Goal: Transaction & Acquisition: Purchase product/service

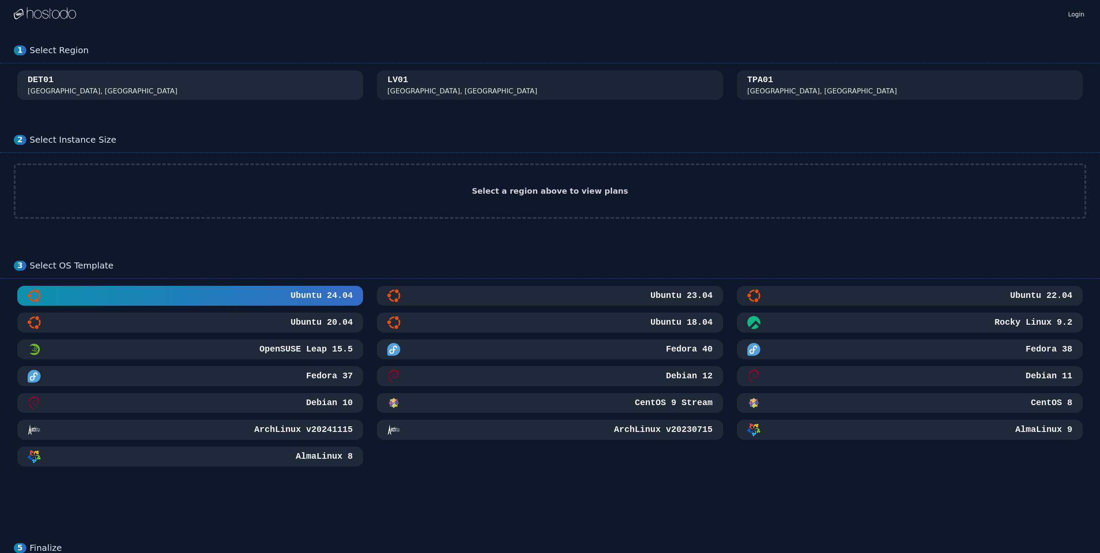
click at [158, 87] on div "DET01 [GEOGRAPHIC_DATA], [GEOGRAPHIC_DATA]" at bounding box center [190, 85] width 325 height 22
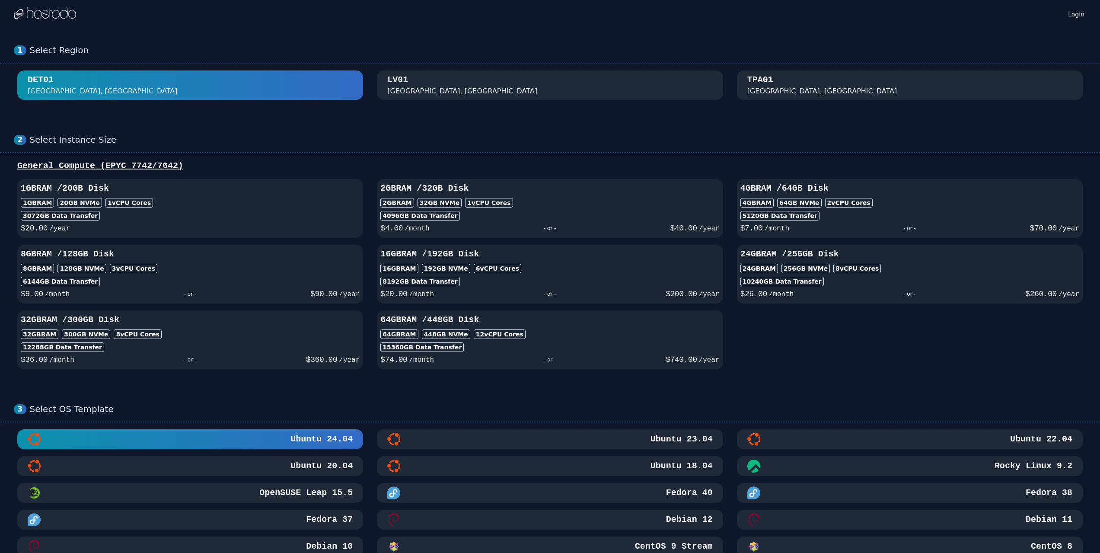
click at [493, 86] on div "[GEOGRAPHIC_DATA], [GEOGRAPHIC_DATA]" at bounding box center [549, 85] width 325 height 22
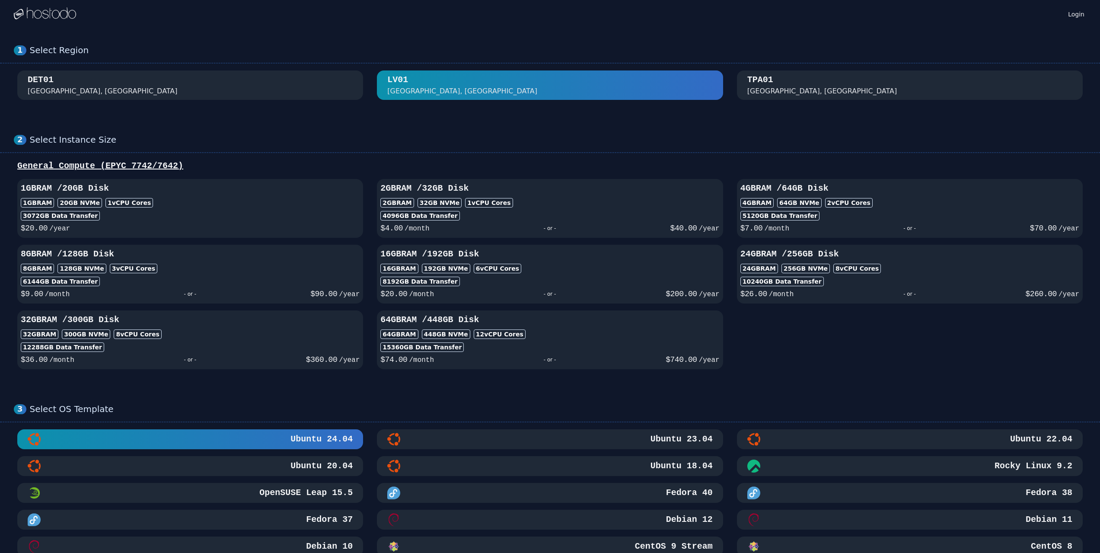
click at [787, 83] on div "TPA01 [GEOGRAPHIC_DATA], [GEOGRAPHIC_DATA]" at bounding box center [909, 85] width 325 height 22
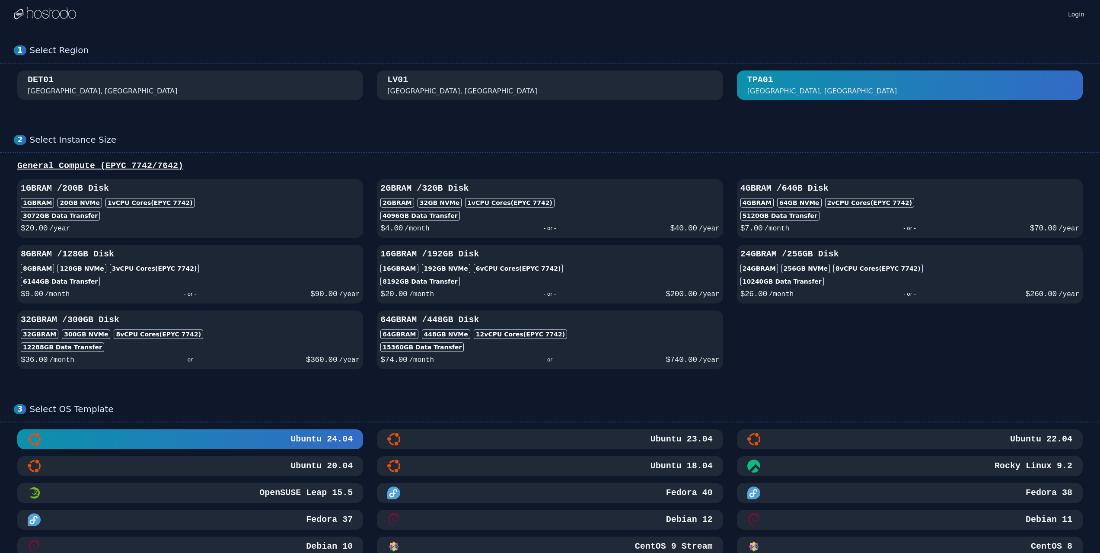
click at [548, 89] on div "[GEOGRAPHIC_DATA], [GEOGRAPHIC_DATA]" at bounding box center [549, 85] width 325 height 22
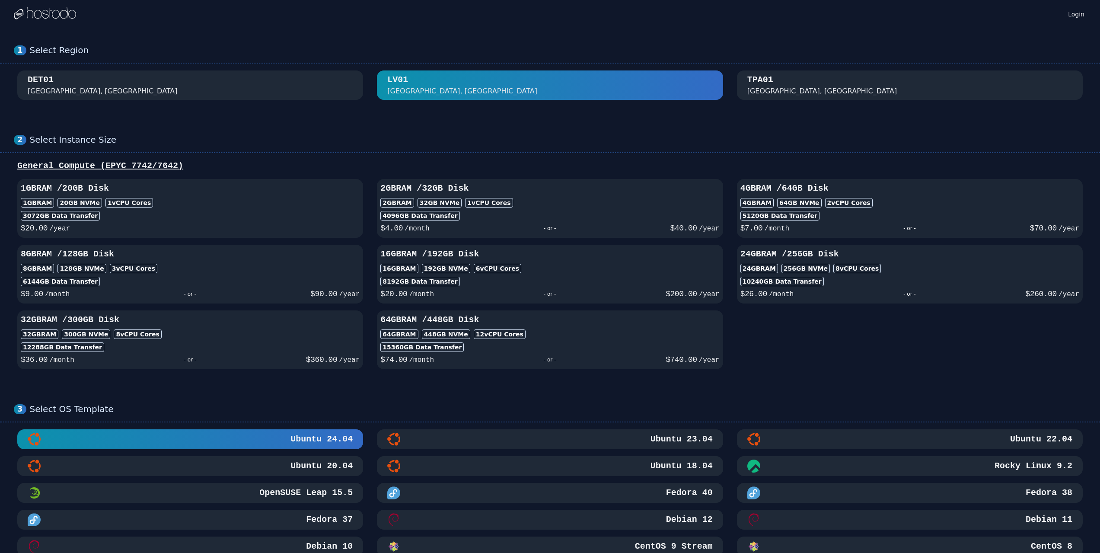
click at [257, 98] on button "DET01 [GEOGRAPHIC_DATA], [GEOGRAPHIC_DATA]" at bounding box center [190, 84] width 346 height 29
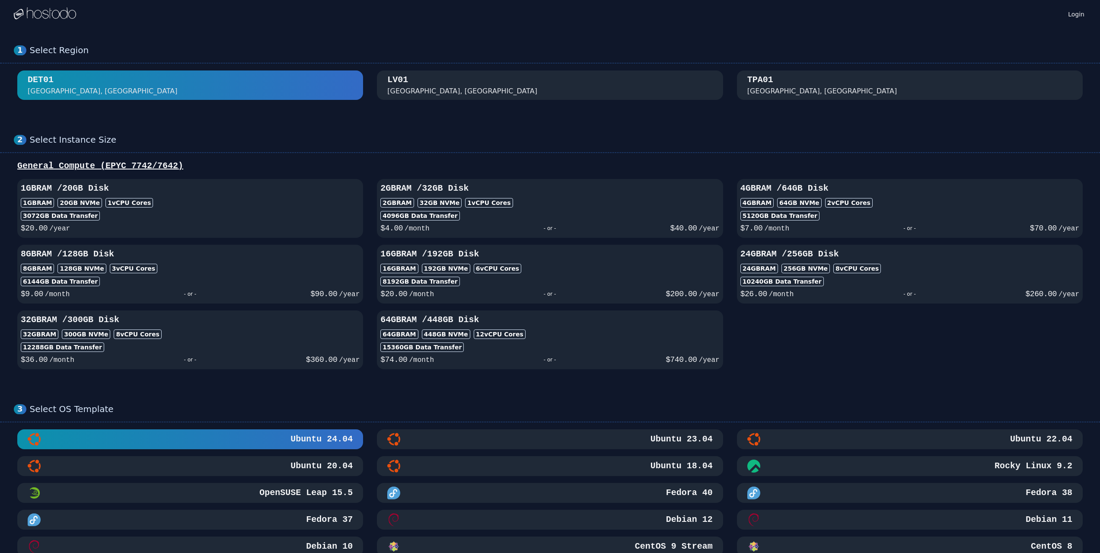
click at [478, 83] on div "[GEOGRAPHIC_DATA], [GEOGRAPHIC_DATA]" at bounding box center [549, 85] width 325 height 22
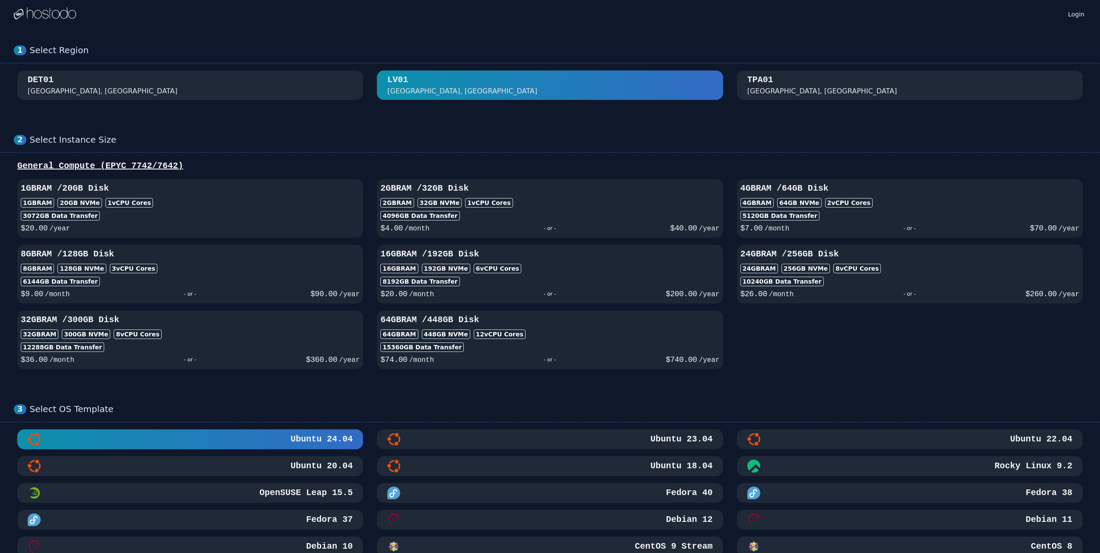
click at [336, 85] on div "DET01 [GEOGRAPHIC_DATA], [GEOGRAPHIC_DATA]" at bounding box center [190, 85] width 325 height 22
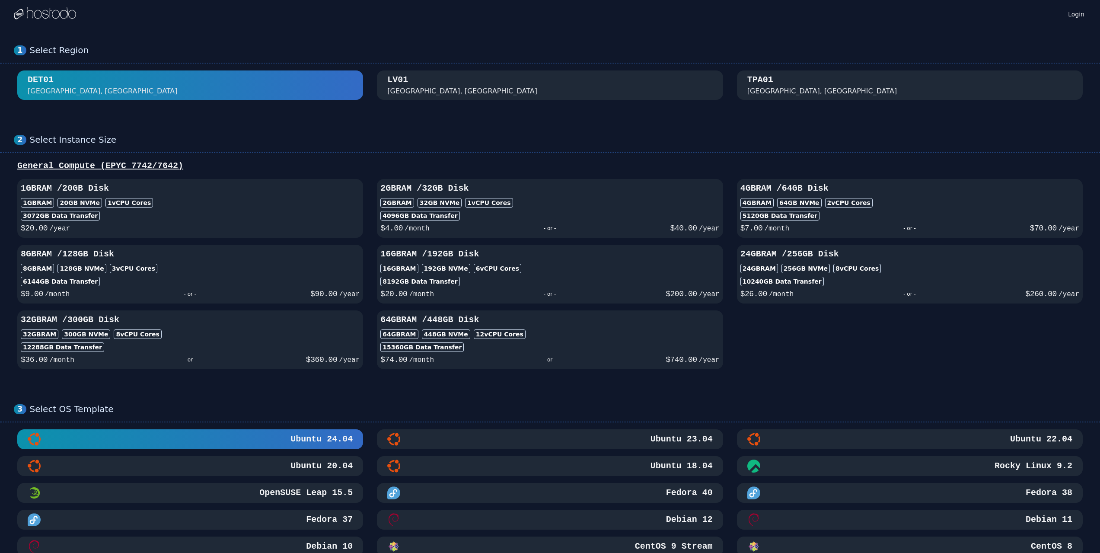
click at [465, 82] on div "[GEOGRAPHIC_DATA], [GEOGRAPHIC_DATA]" at bounding box center [549, 85] width 325 height 22
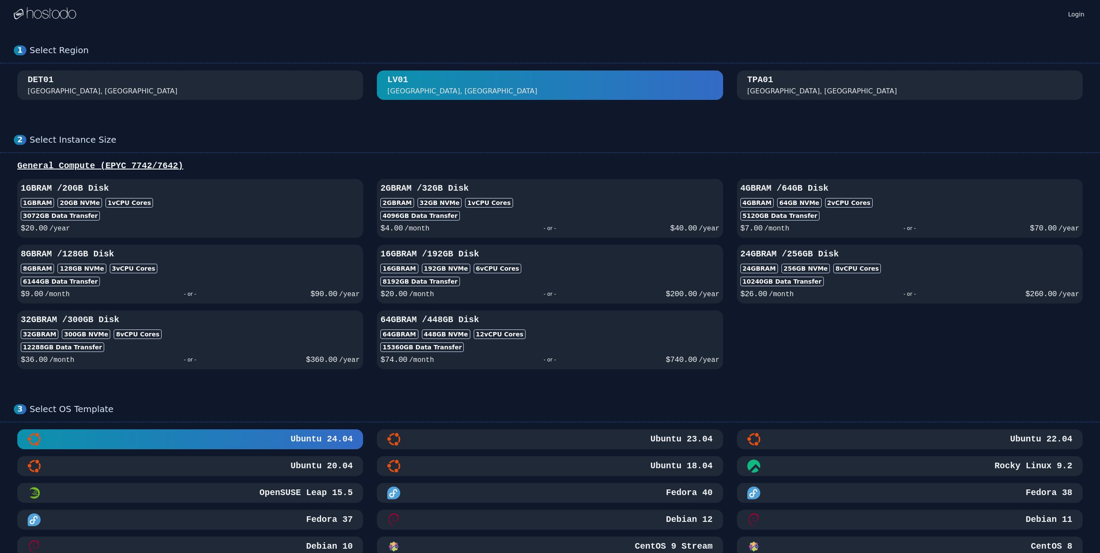
click at [290, 83] on div "DET01 [GEOGRAPHIC_DATA], [GEOGRAPHIC_DATA]" at bounding box center [190, 85] width 325 height 22
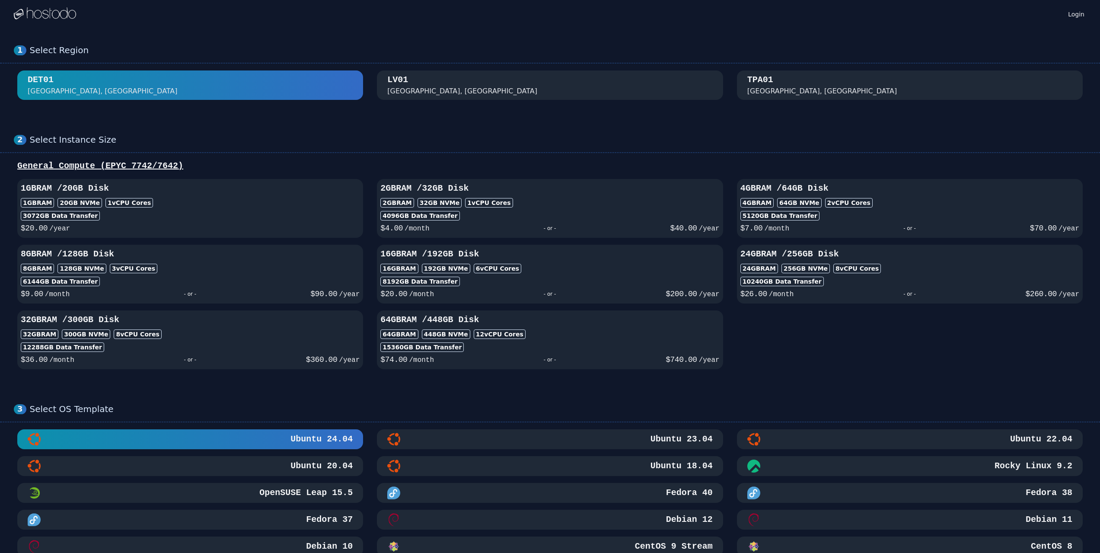
click at [444, 86] on div "[GEOGRAPHIC_DATA], [GEOGRAPHIC_DATA]" at bounding box center [549, 85] width 325 height 22
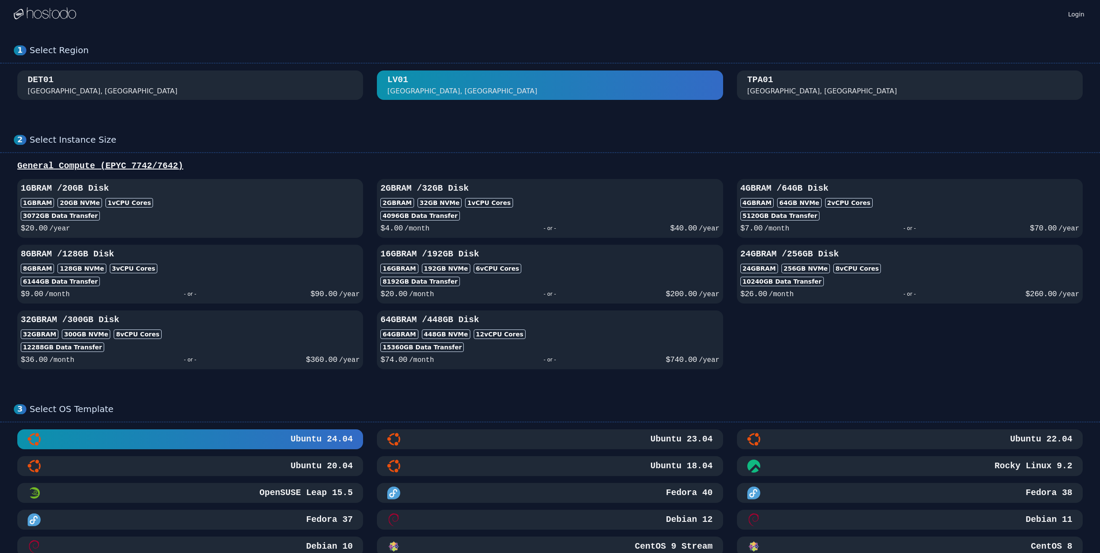
click at [188, 182] on h3 "1GB RAM / 20 GB Disk" at bounding box center [190, 188] width 339 height 12
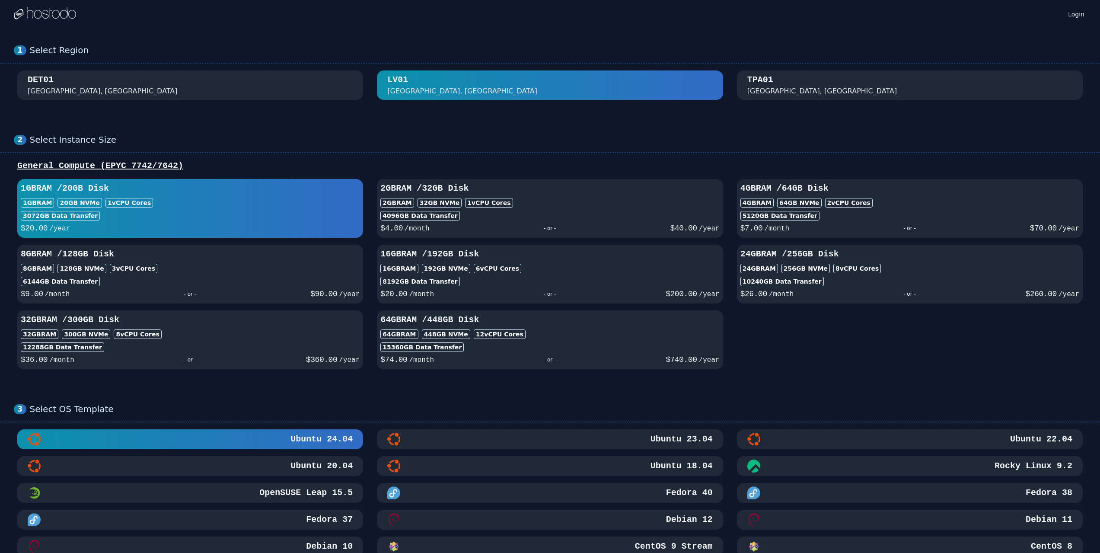
click at [236, 83] on div "DET01 [GEOGRAPHIC_DATA], [GEOGRAPHIC_DATA]" at bounding box center [190, 85] width 325 height 22
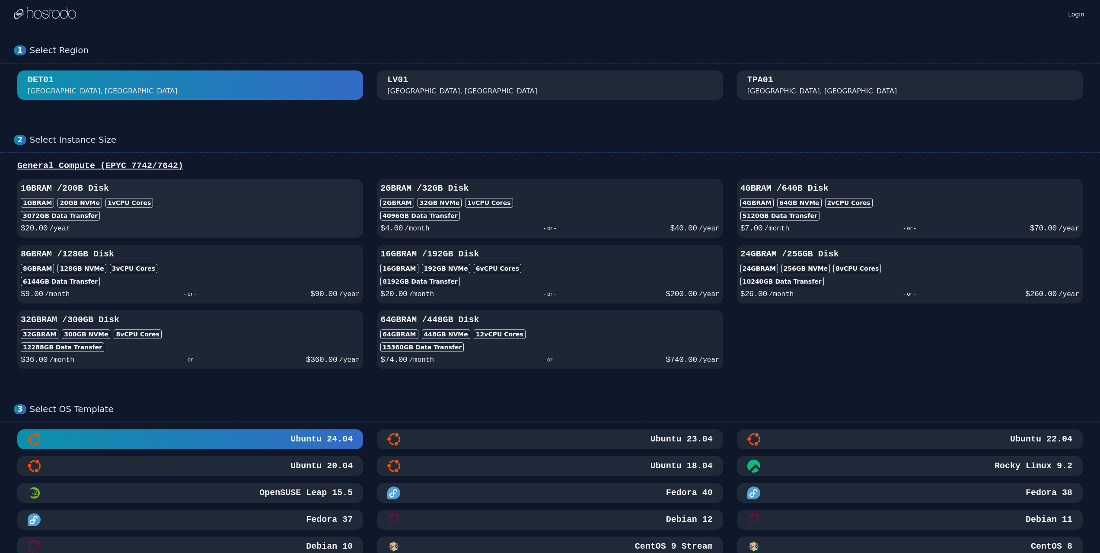
click at [269, 196] on div "1GB RAM / 20 GB Disk 1GB RAM 20 GB NVMe 1 vCPU Cores 3072 GB Data Transfer $ 20…" at bounding box center [190, 208] width 346 height 52
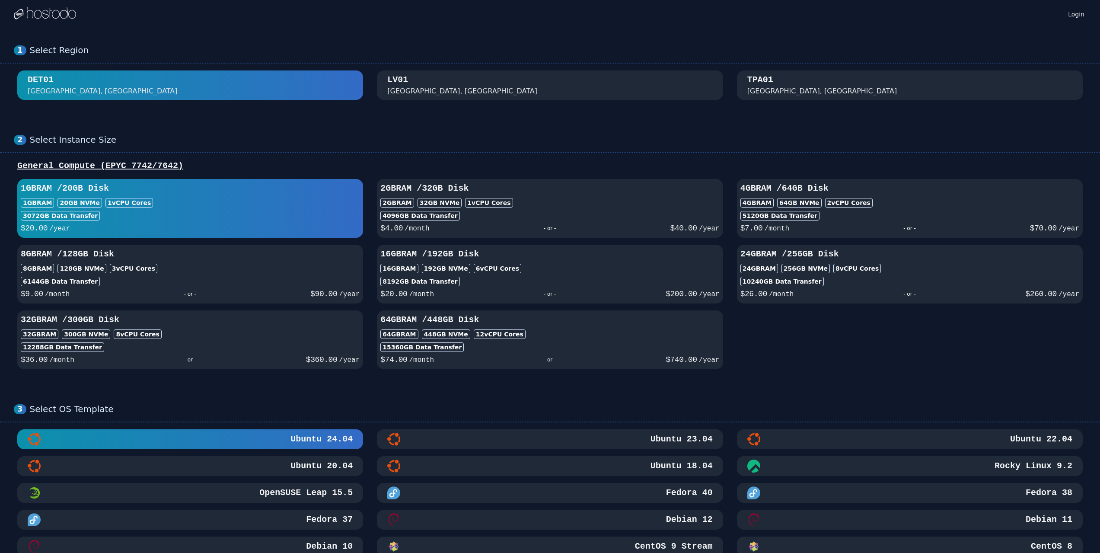
click at [421, 85] on div "[GEOGRAPHIC_DATA], [GEOGRAPHIC_DATA]" at bounding box center [549, 85] width 325 height 22
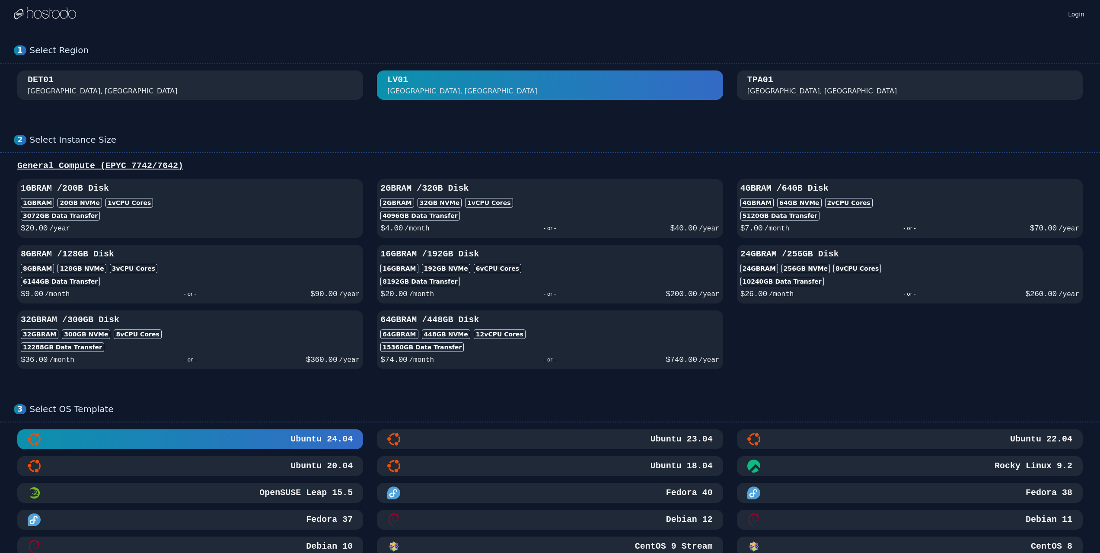
click at [758, 80] on div "TPA01" at bounding box center [760, 80] width 26 height 12
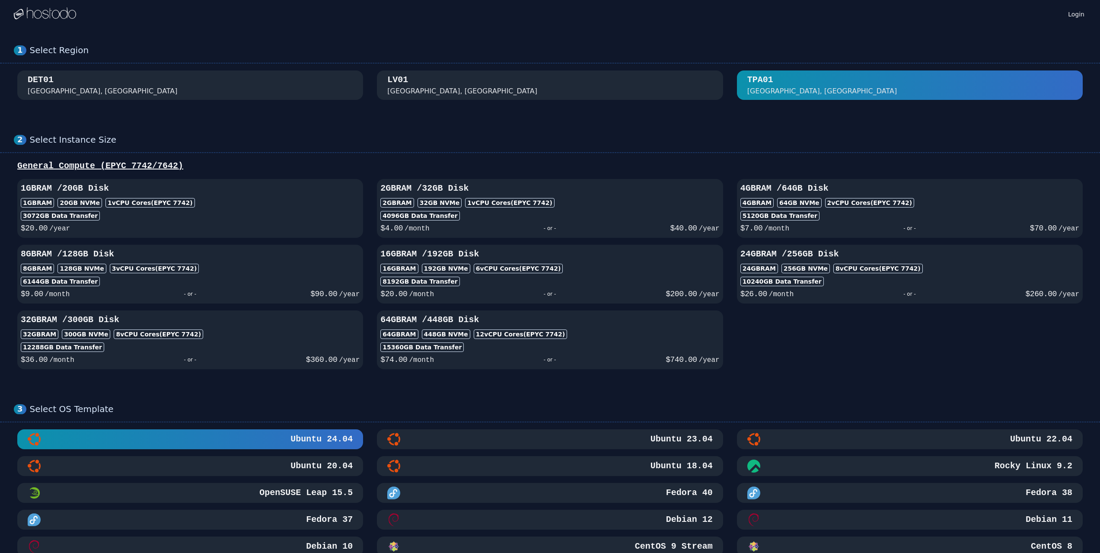
click at [548, 89] on div "[GEOGRAPHIC_DATA], [GEOGRAPHIC_DATA]" at bounding box center [549, 85] width 325 height 22
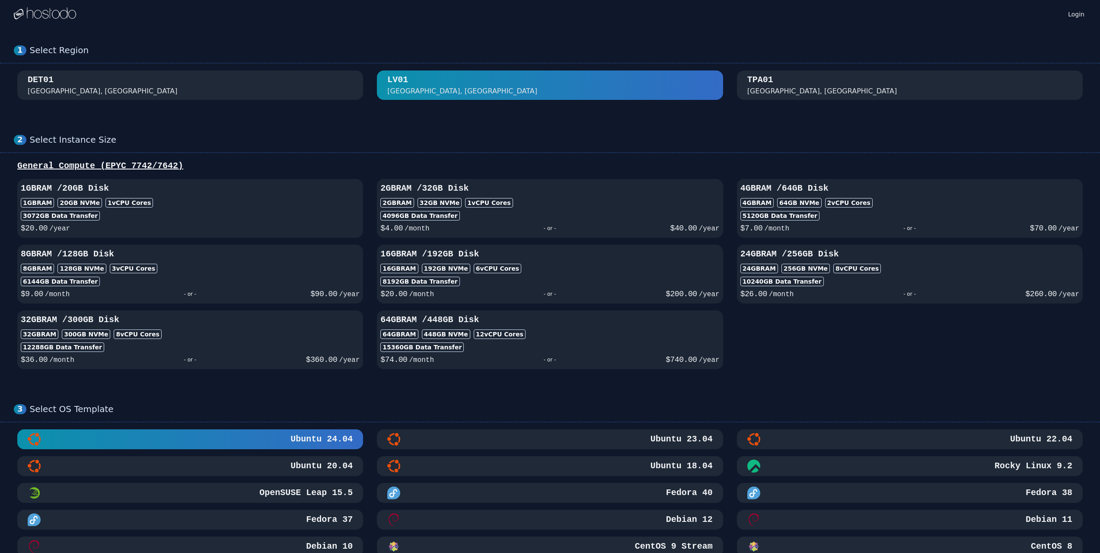
click at [782, 79] on div "TPA01 [GEOGRAPHIC_DATA], [GEOGRAPHIC_DATA]" at bounding box center [909, 85] width 325 height 22
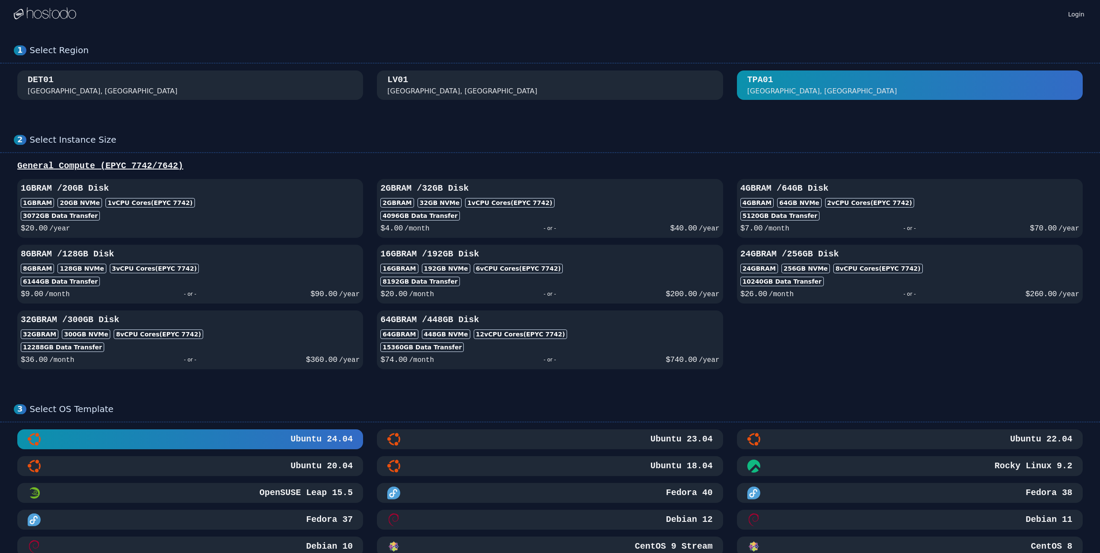
click at [545, 79] on div "[GEOGRAPHIC_DATA], [GEOGRAPHIC_DATA]" at bounding box center [549, 85] width 325 height 22
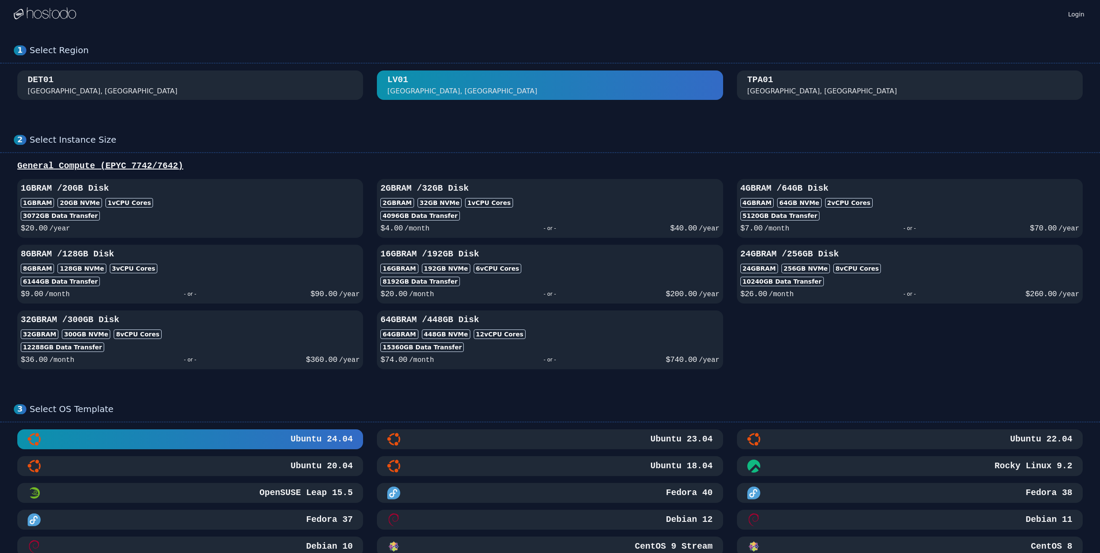
click at [760, 82] on div "TPA01" at bounding box center [760, 80] width 26 height 12
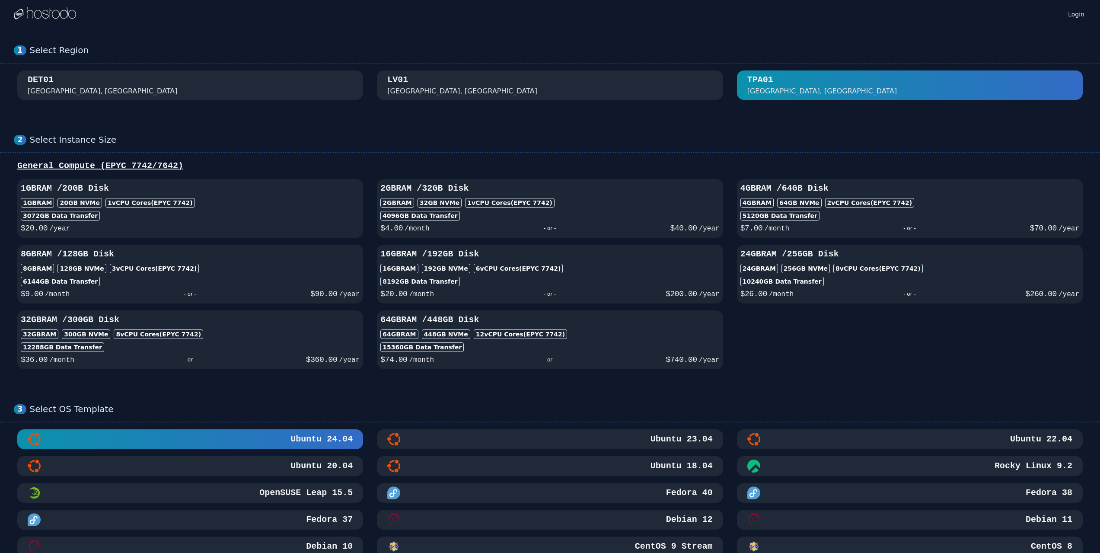
drag, startPoint x: 494, startPoint y: 38, endPoint x: 520, endPoint y: 0, distance: 45.9
click at [494, 38] on div "1 Select Region [GEOGRAPHIC_DATA]" at bounding box center [550, 72] width 1100 height 89
